Goal: Find specific page/section: Find specific page/section

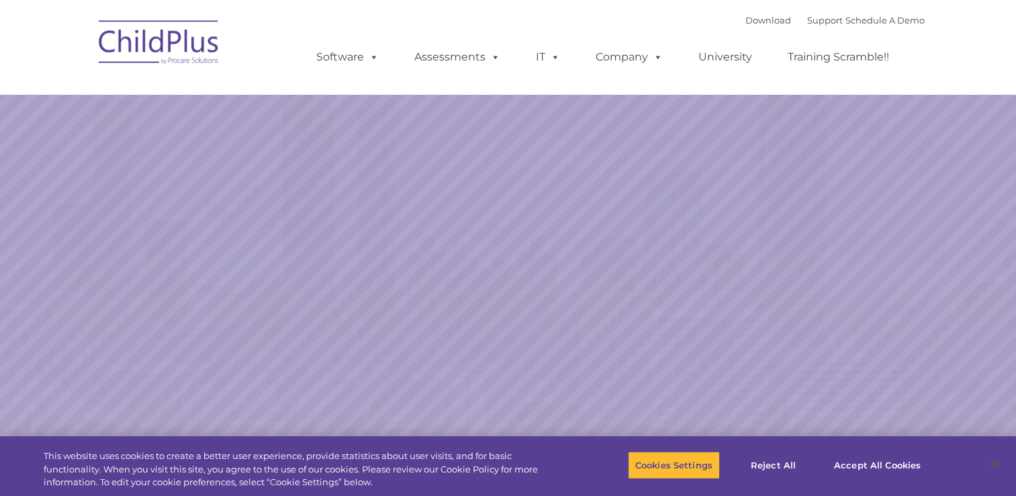
select select "MEDIUM"
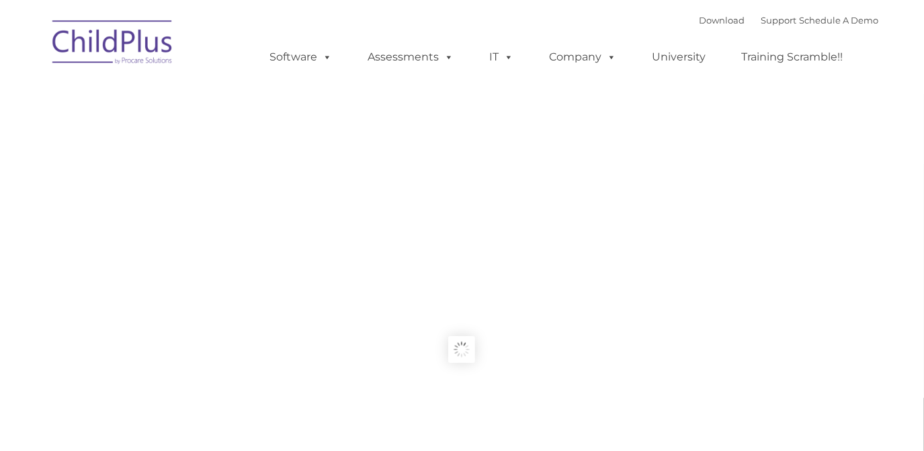
type input ""
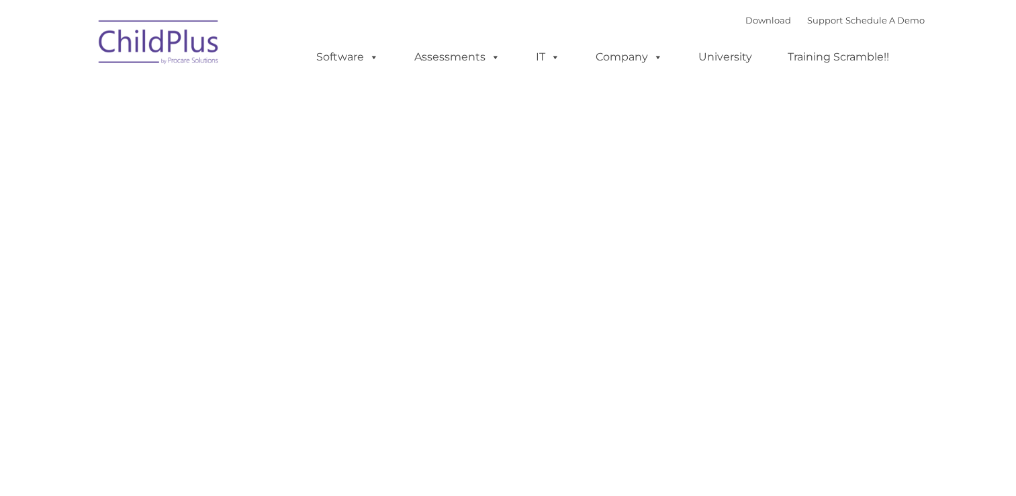
type input ""
